Goal: Transaction & Acquisition: Purchase product/service

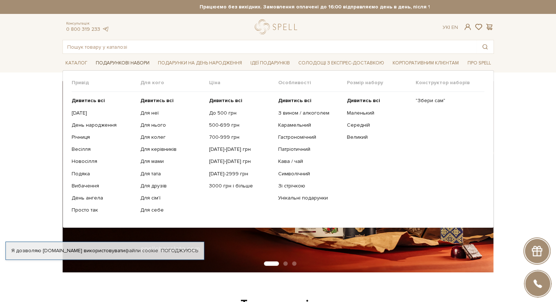
click at [127, 63] on span "Подарункові набори" at bounding box center [123, 62] width 60 height 11
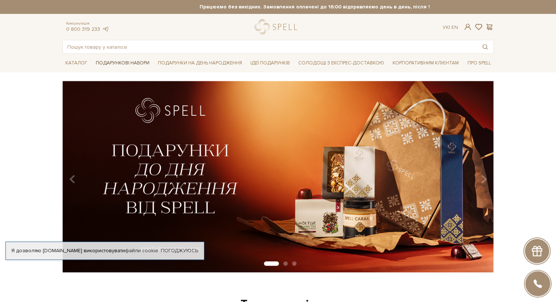
click at [131, 58] on span "Подарункові набори" at bounding box center [123, 62] width 60 height 11
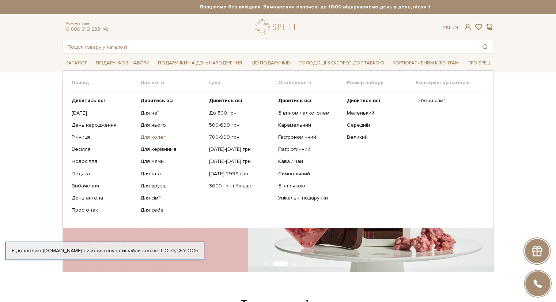
click at [160, 136] on link "Для колег" at bounding box center [171, 137] width 63 height 7
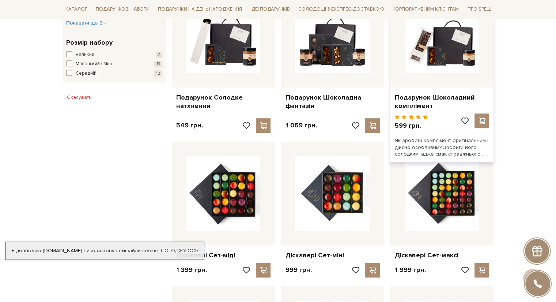
scroll to position [402, 0]
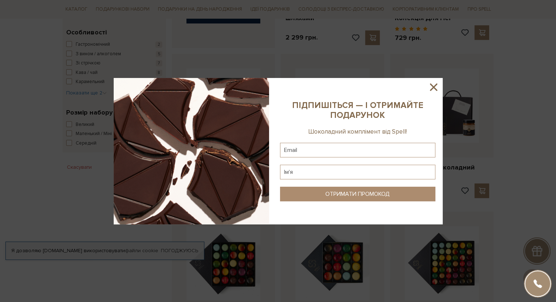
click at [434, 83] on icon at bounding box center [434, 87] width 12 height 12
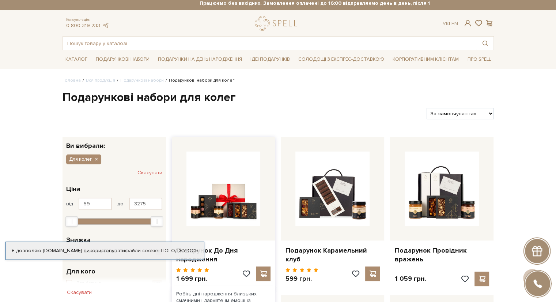
scroll to position [0, 0]
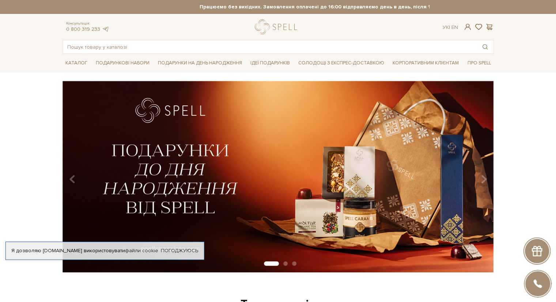
click at [556, 127] on div "slide 2 of 3" at bounding box center [278, 174] width 556 height 186
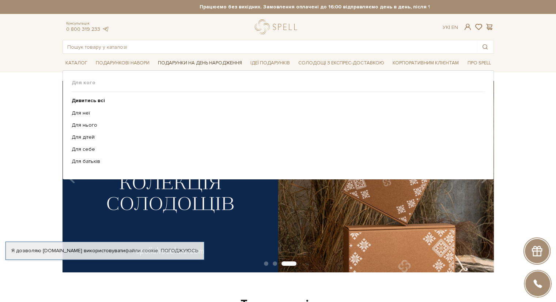
click at [184, 63] on span "Подарунки на День народження" at bounding box center [200, 62] width 90 height 11
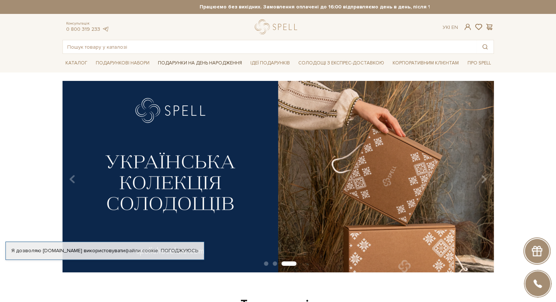
click at [184, 63] on span "Подарунки на День народження" at bounding box center [200, 62] width 90 height 11
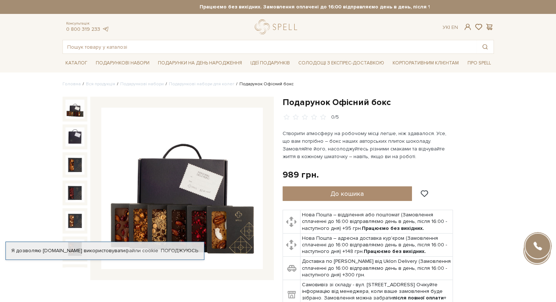
scroll to position [73, 0]
